Goal: Information Seeking & Learning: Learn about a topic

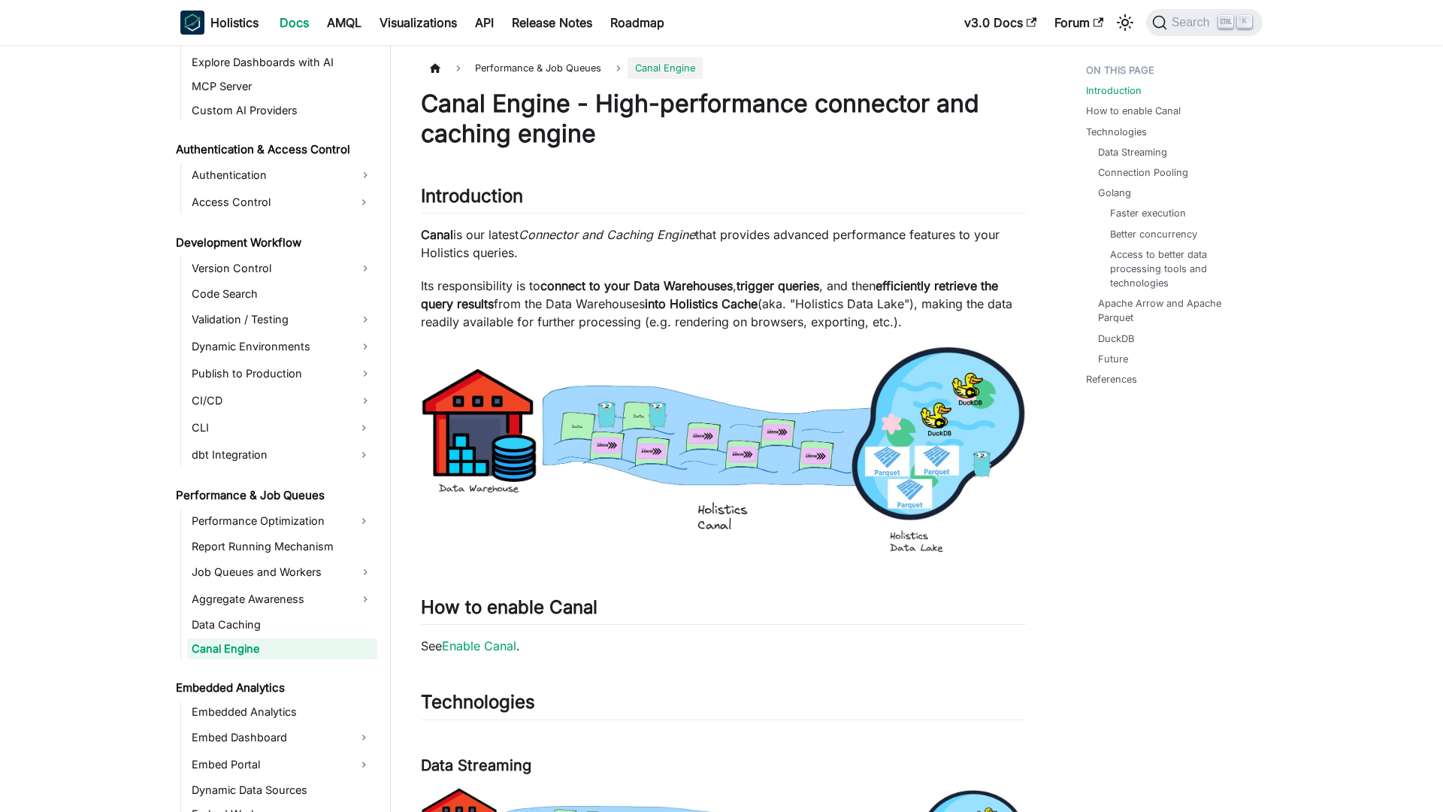
scroll to position [962, 0]
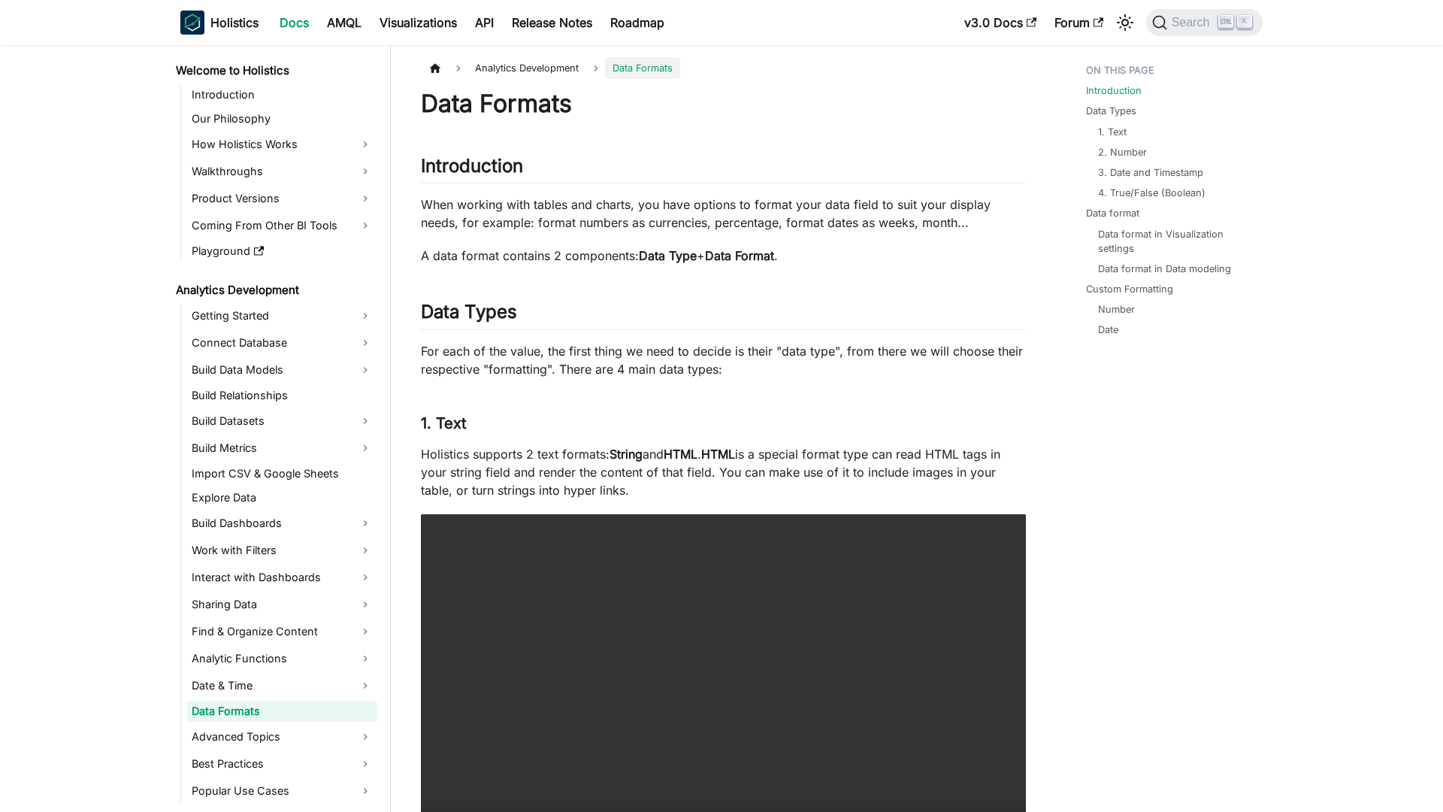
scroll to position [63, 0]
